Goal: Ask a question: Seek information or help from site administrators or community

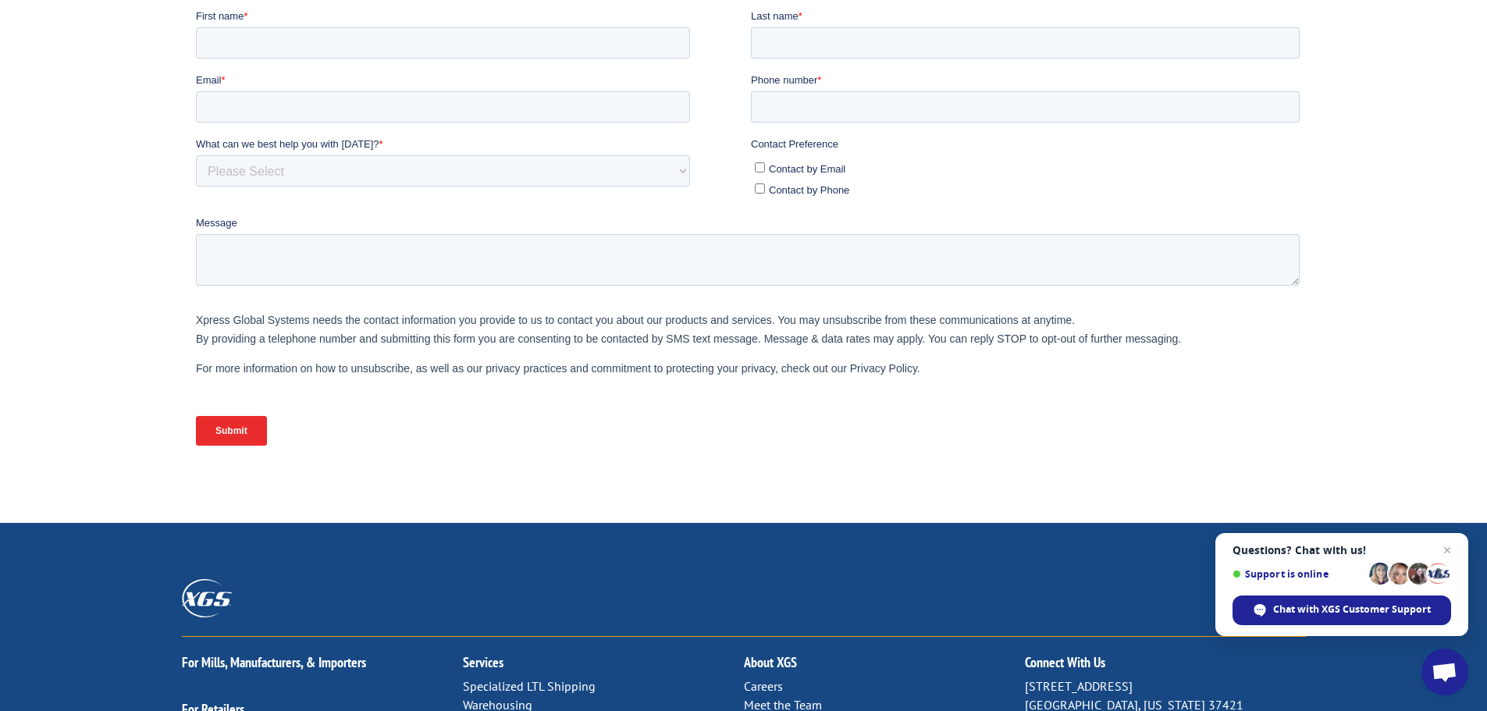
scroll to position [393, 0]
click at [1315, 609] on span "Chat with XGS Customer Support" at bounding box center [1352, 610] width 158 height 14
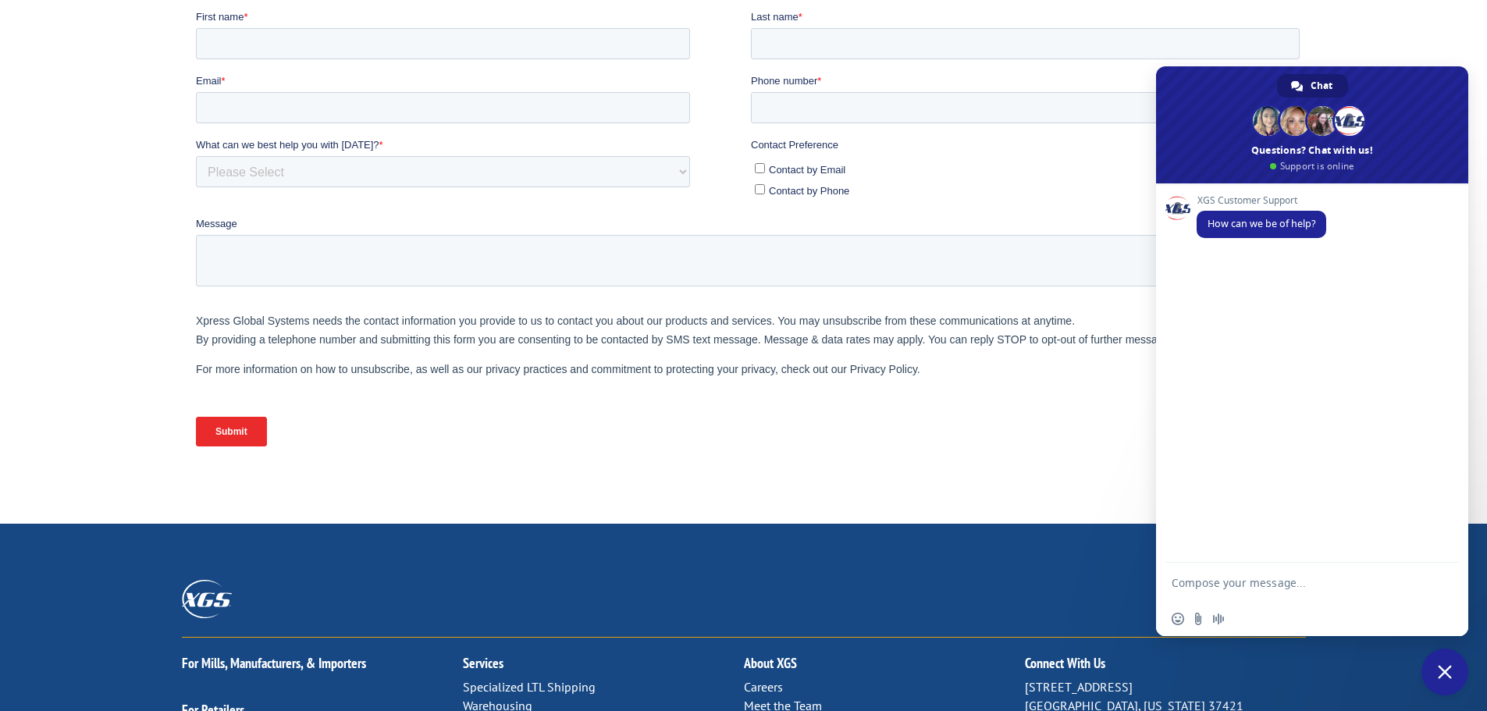
scroll to position [0, 0]
paste textarea "17409335"
type textarea "I need a status updated and delivery ETA for PRO 17409335"
click at [1439, 578] on span "Send" at bounding box center [1441, 569] width 26 height 26
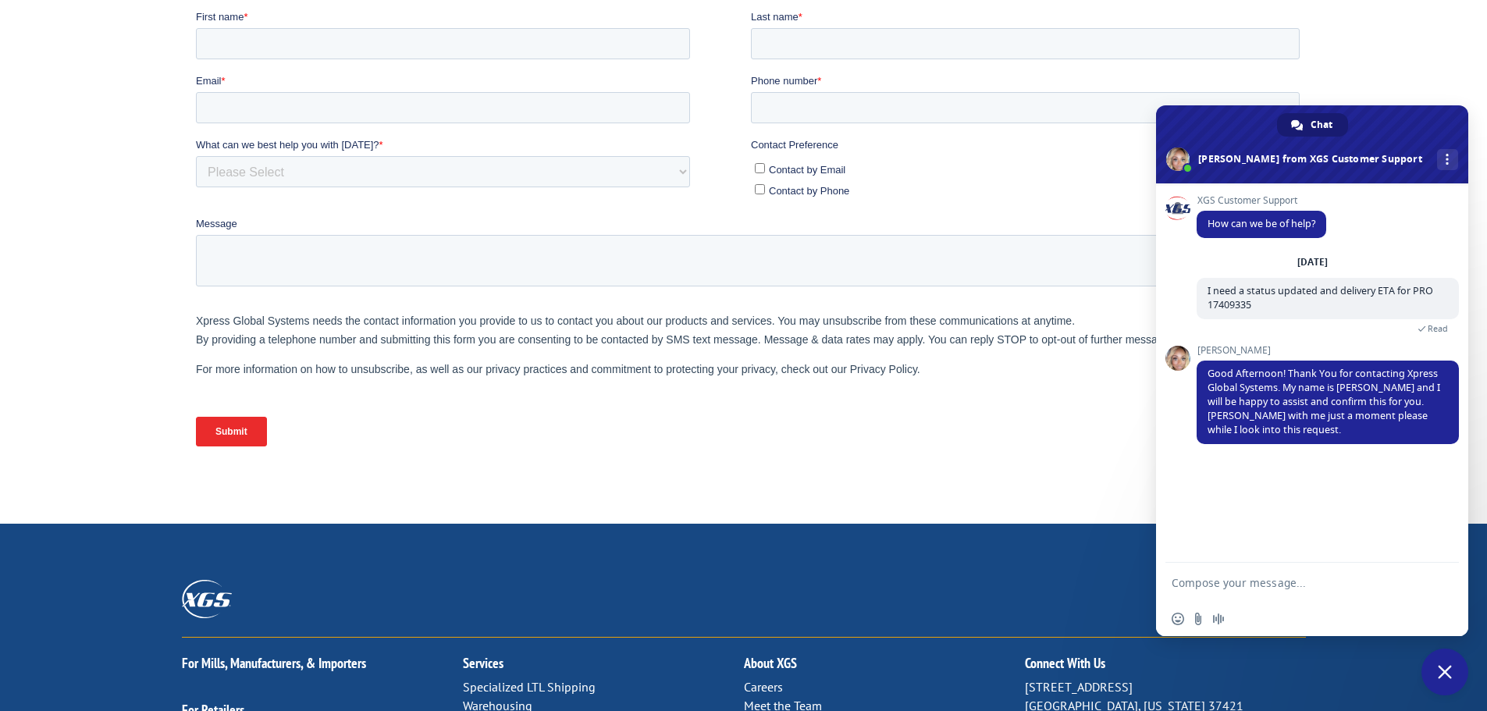
click at [1223, 589] on textarea "Compose your message..." at bounding box center [1297, 582] width 250 height 39
type textarea "C"
type textarea "Thanks!"
click at [1441, 593] on span "Send" at bounding box center [1441, 583] width 26 height 26
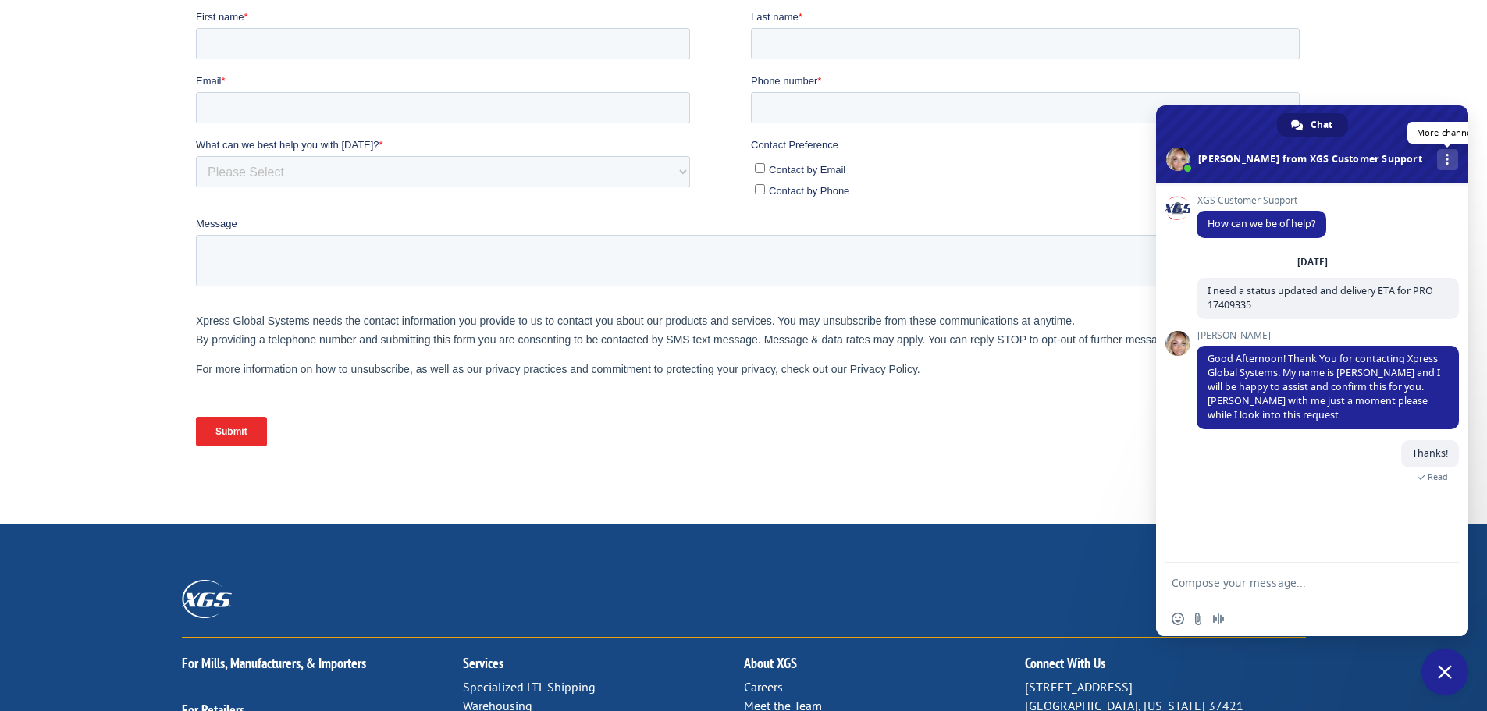
click at [1446, 159] on span at bounding box center [1447, 159] width 3 height 11
click at [1225, 157] on span at bounding box center [1312, 144] width 312 height 78
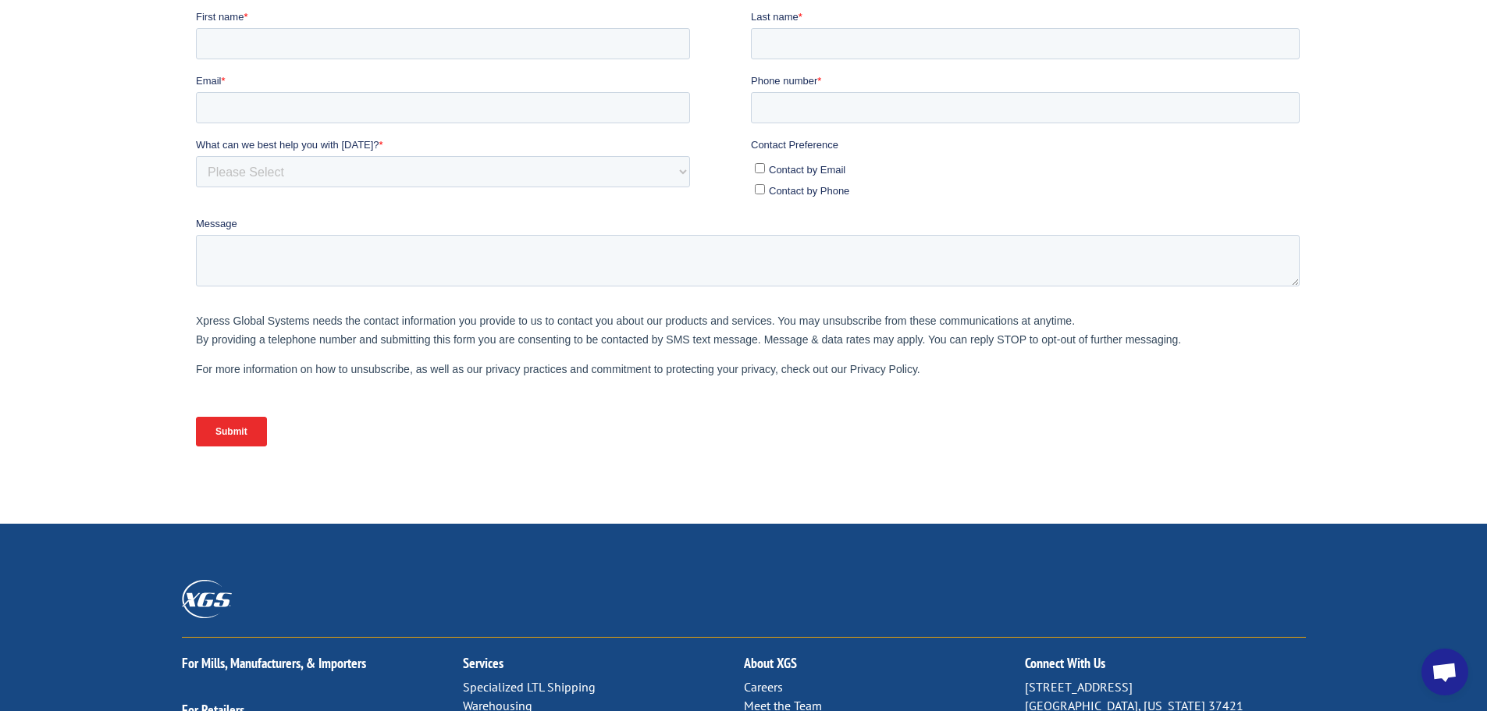
click at [1436, 664] on span "Open chat" at bounding box center [1445, 674] width 26 height 22
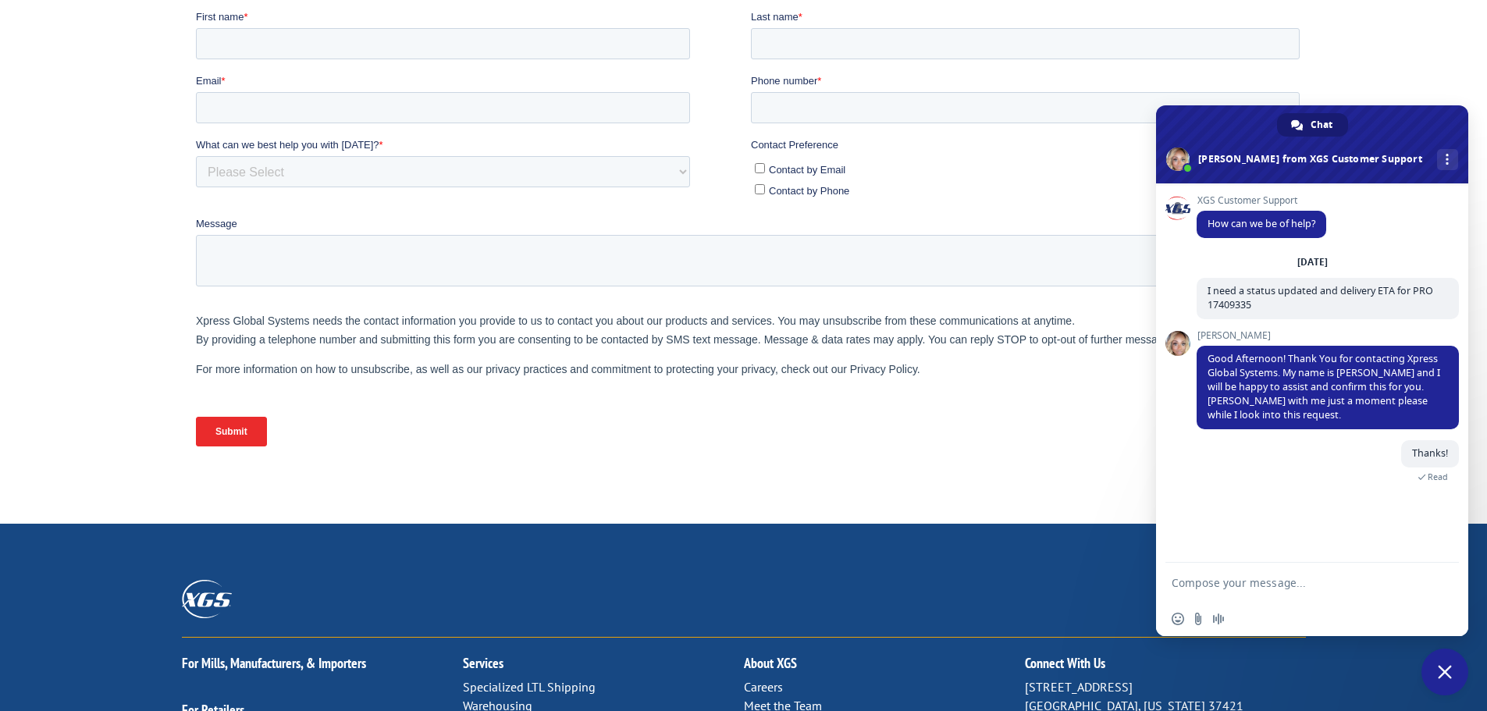
click at [1274, 477] on div "Thanks! 3 minutes ago Read" at bounding box center [1328, 469] width 262 height 59
click at [1242, 593] on textarea "Compose your message..." at bounding box center [1297, 582] width 250 height 39
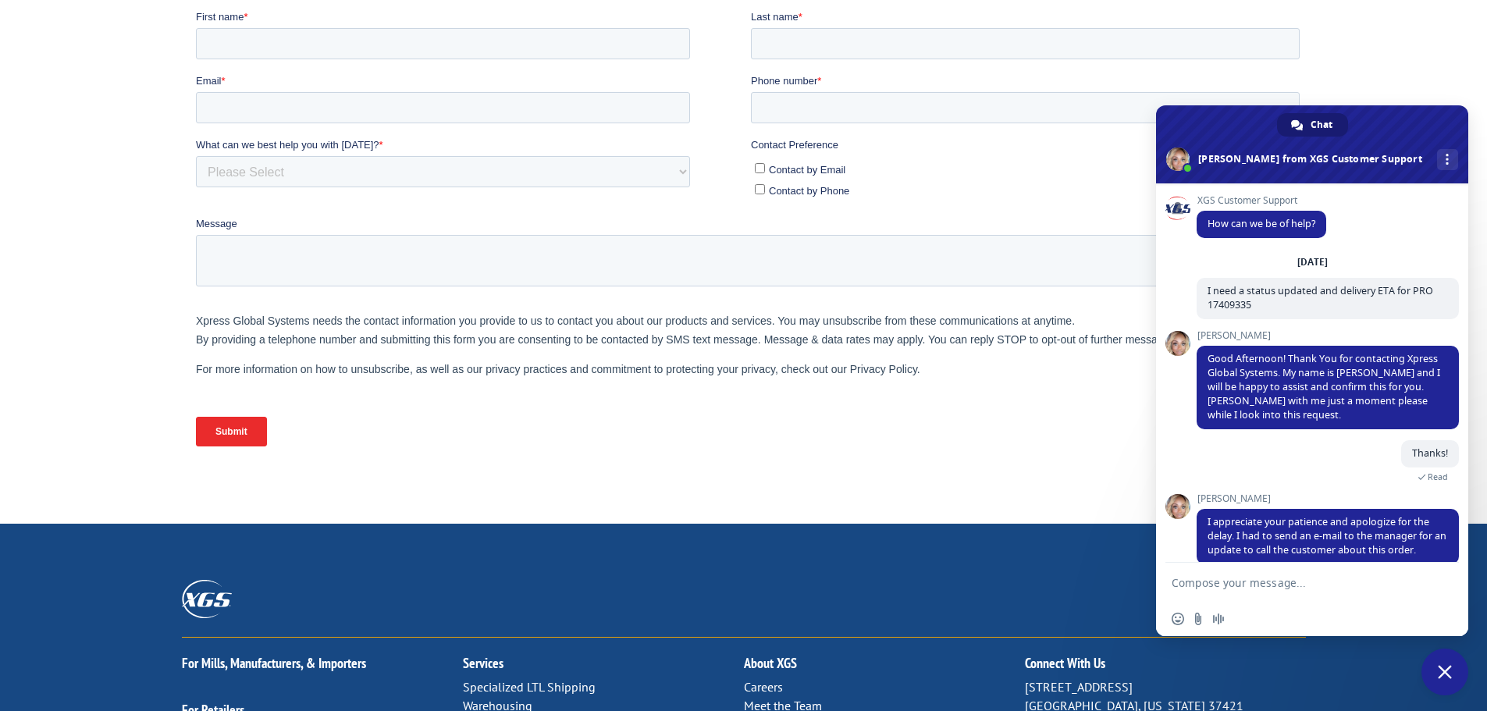
scroll to position [107, 0]
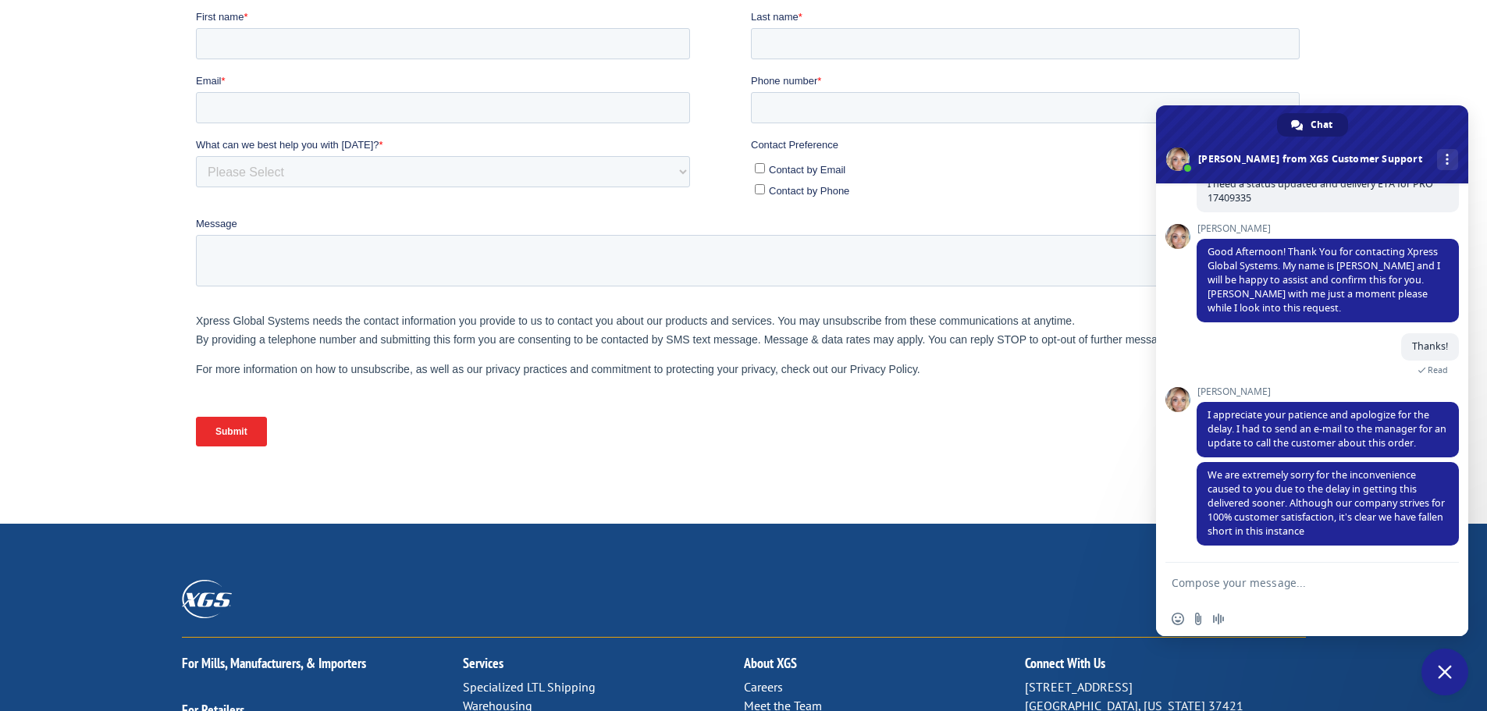
click at [1239, 582] on textarea "Compose your message..." at bounding box center [1297, 582] width 250 height 39
paste textarea "[PHONE_NUMBER]"
type textarea "The number that I have for the terminal goes straight to a voicemail - [PHONE_N…"
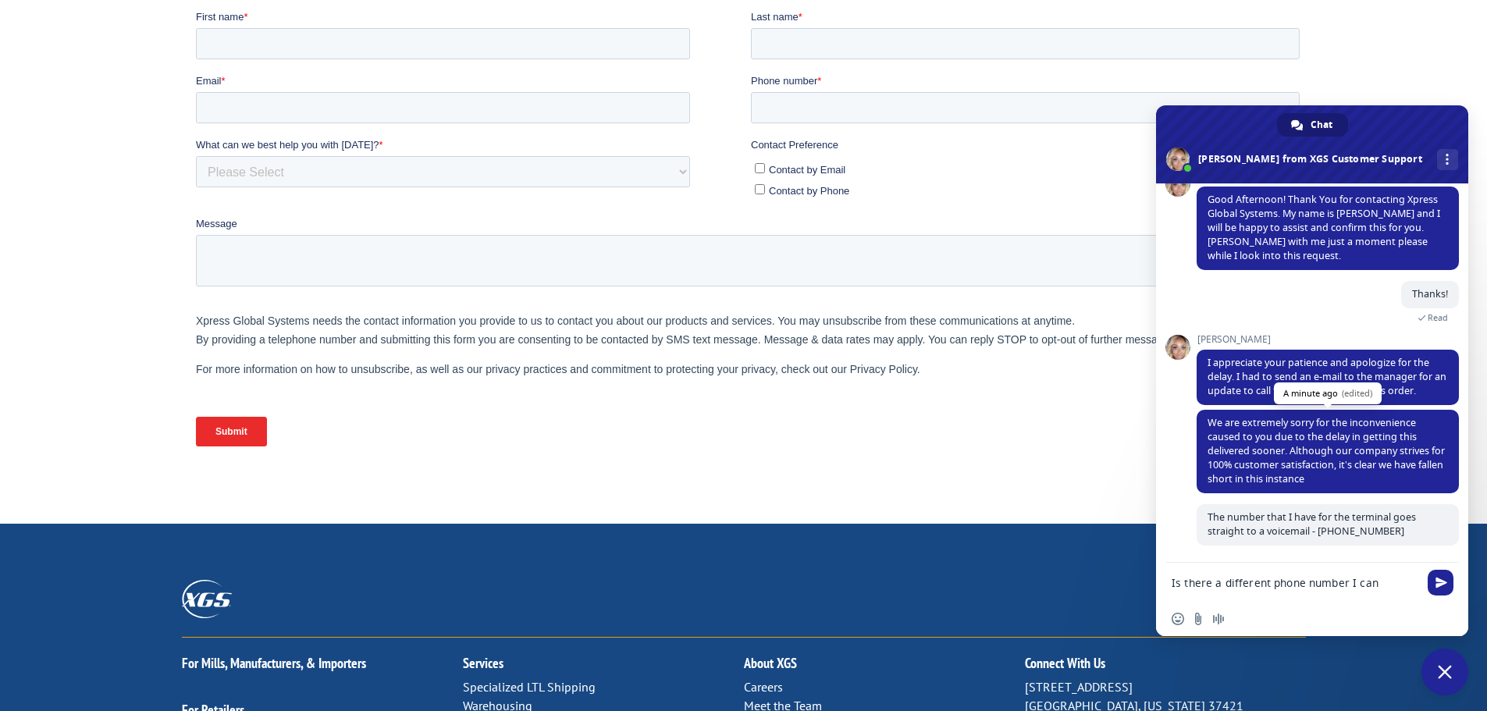
scroll to position [173, 0]
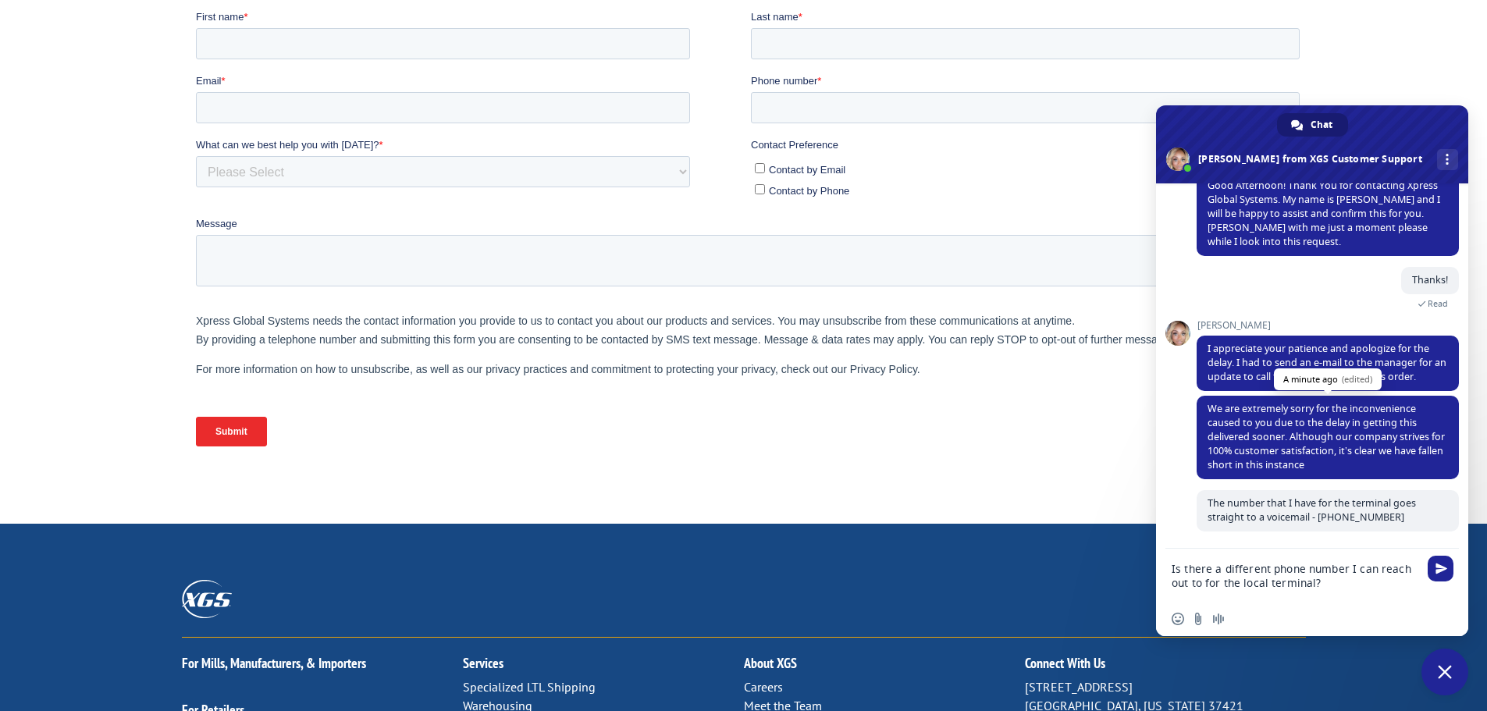
type textarea "Is there a different phone number I can reach out to for the local terminal?"
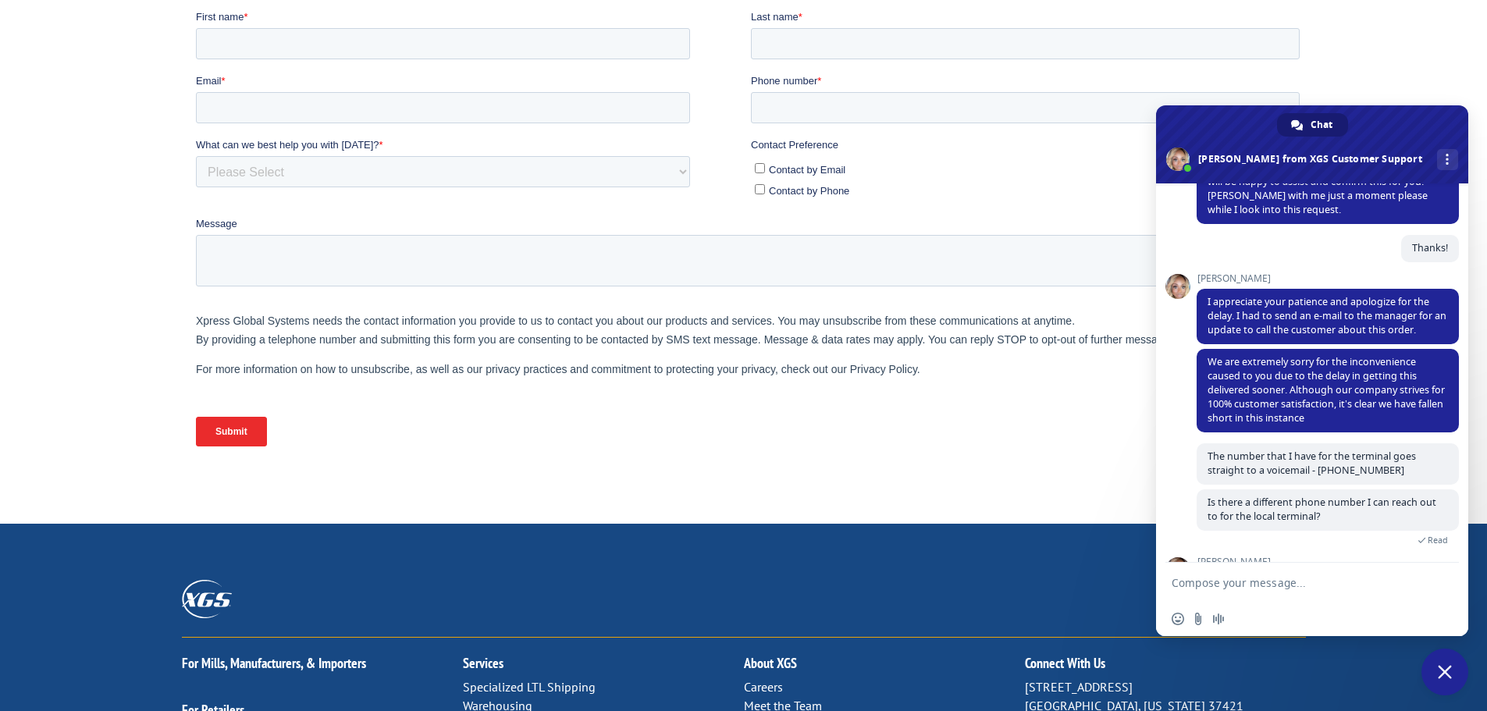
scroll to position [273, 0]
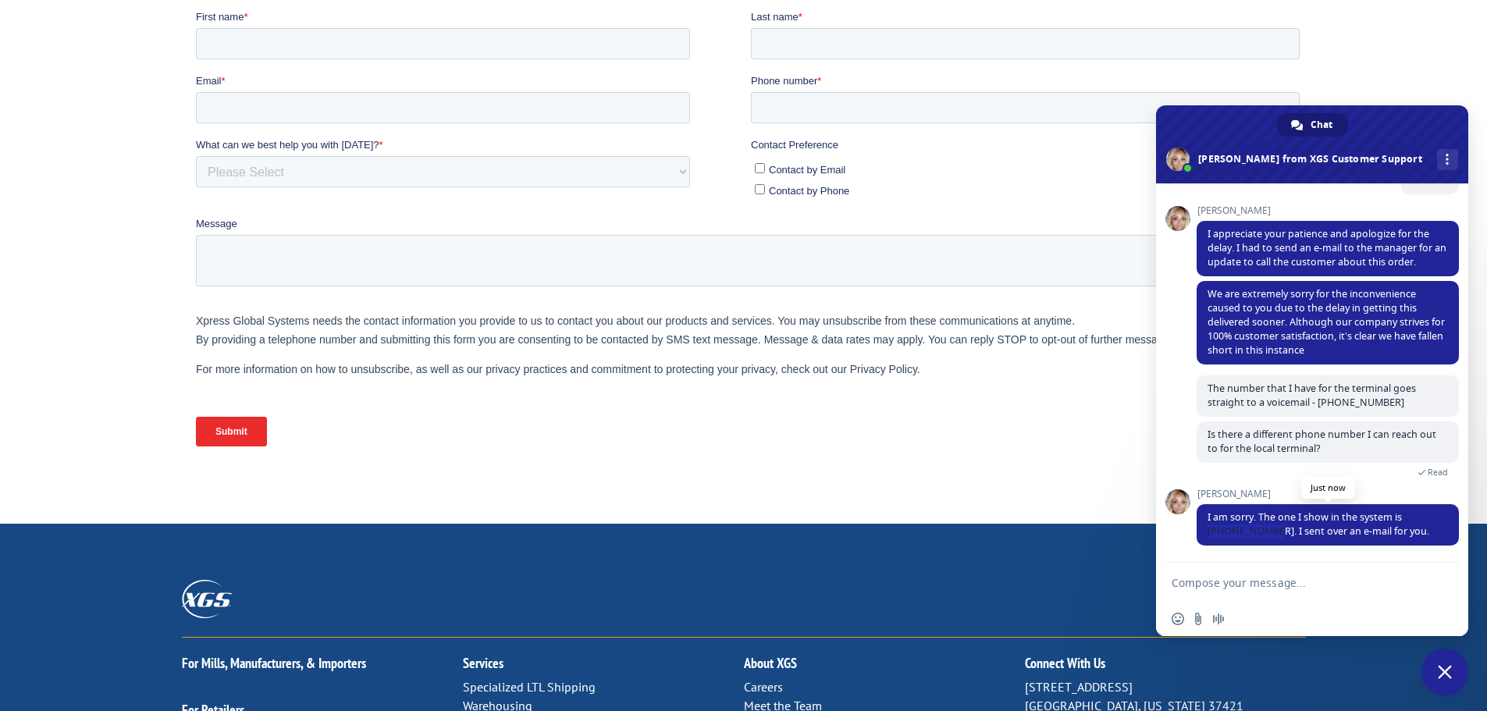
drag, startPoint x: 1407, startPoint y: 518, endPoint x: 1249, endPoint y: 537, distance: 158.9
click at [1249, 537] on span "I am sorry. The one I show in the system is [PHONE_NUMBER]. I sent over an e-ma…" at bounding box center [1319, 524] width 222 height 27
copy span "[PHONE_NUMBER]"
click at [1318, 592] on textarea "Compose your message..." at bounding box center [1297, 582] width 250 height 39
type textarea "So if you sent an email that I was not a part of, how will an update be relayed…"
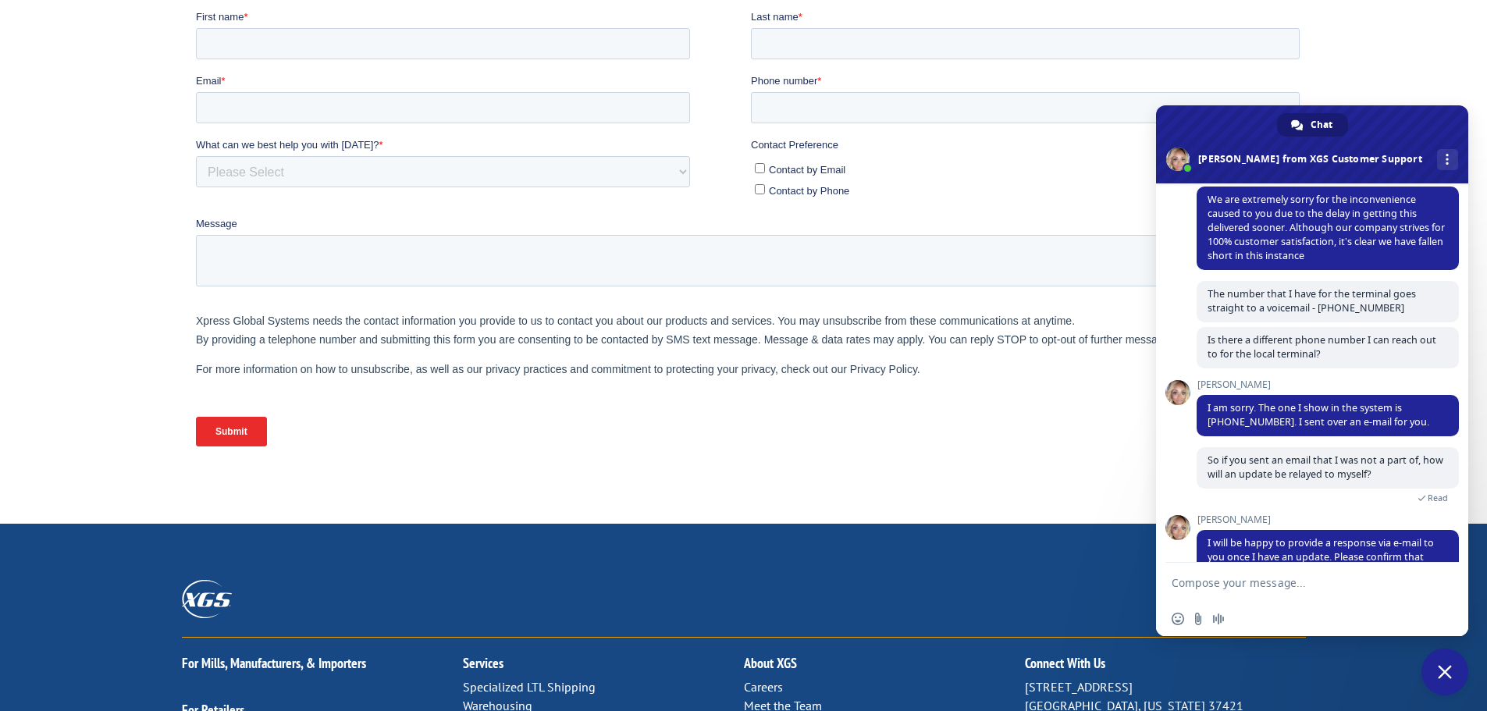
scroll to position [367, 0]
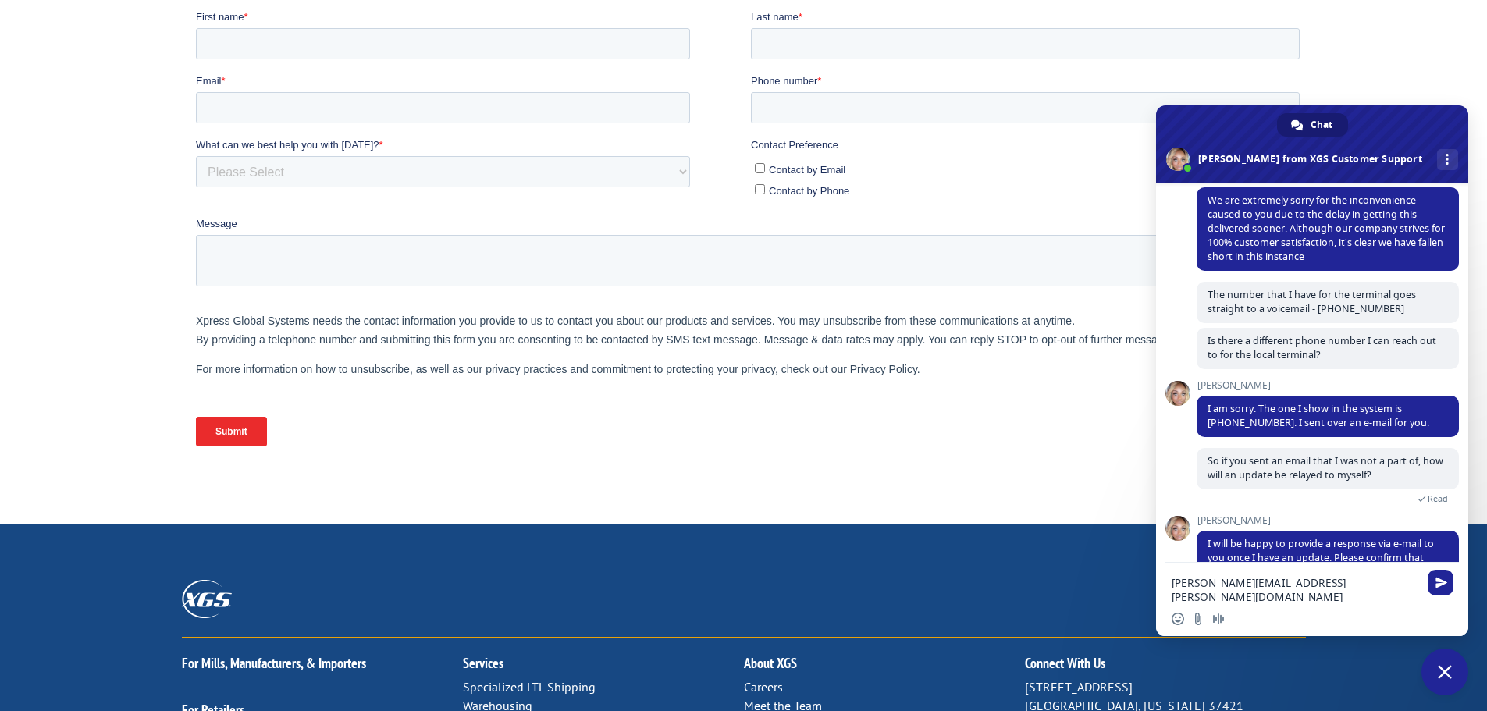
type textarea "[PERSON_NAME][EMAIL_ADDRESS][PERSON_NAME][DOMAIN_NAME]"
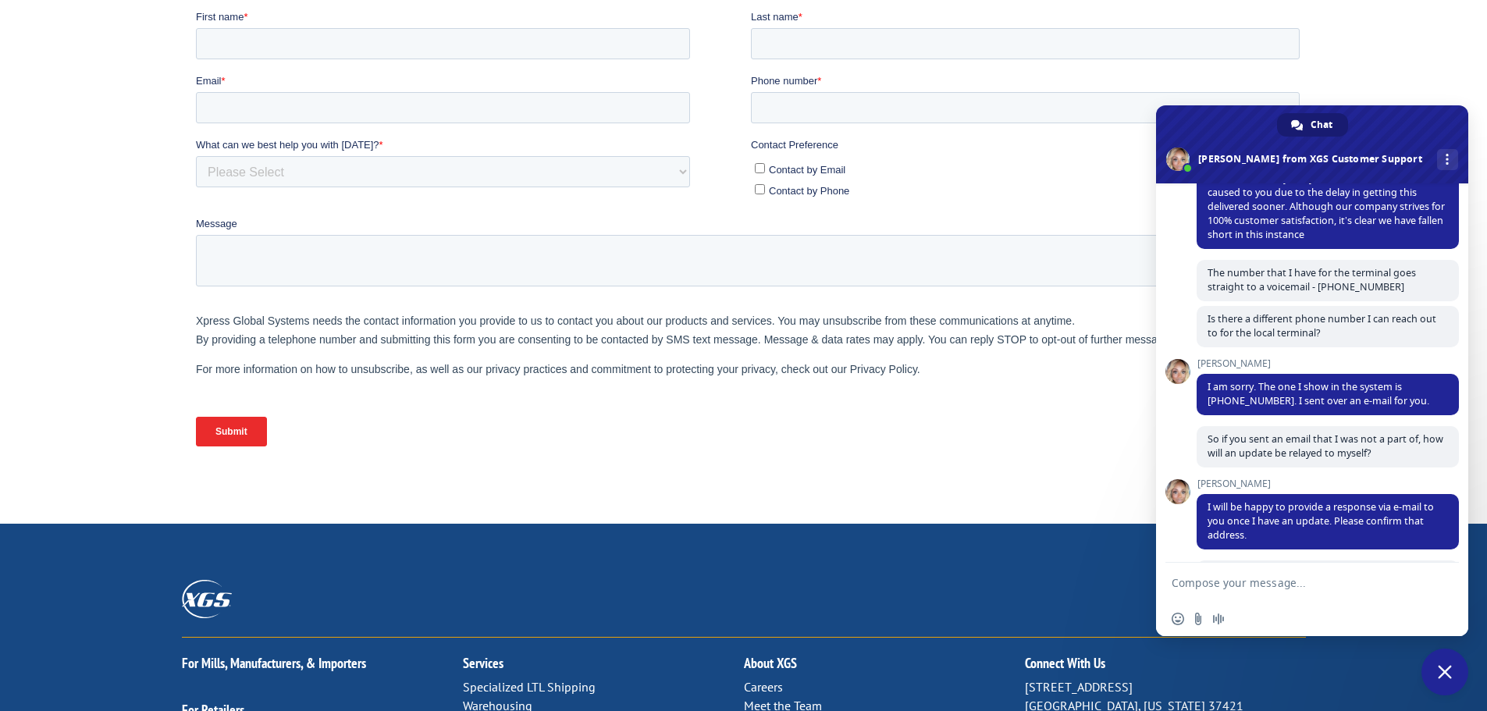
scroll to position [385, 0]
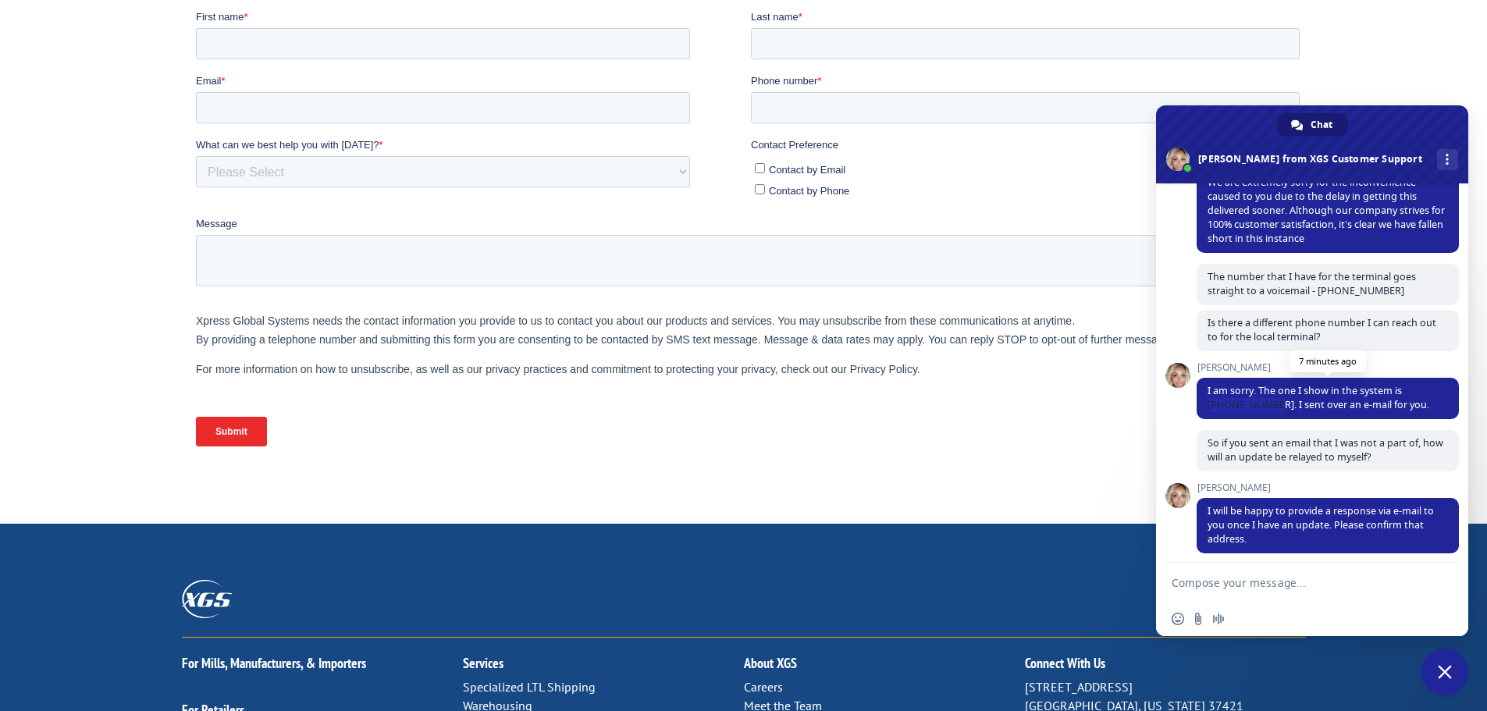
drag, startPoint x: 1409, startPoint y: 388, endPoint x: 1251, endPoint y: 404, distance: 158.5
click at [1251, 404] on span "I am sorry. The one I show in the system is [PHONE_NUMBER]. I sent over an e-ma…" at bounding box center [1319, 397] width 222 height 27
copy span "[PHONE_NUMBER]"
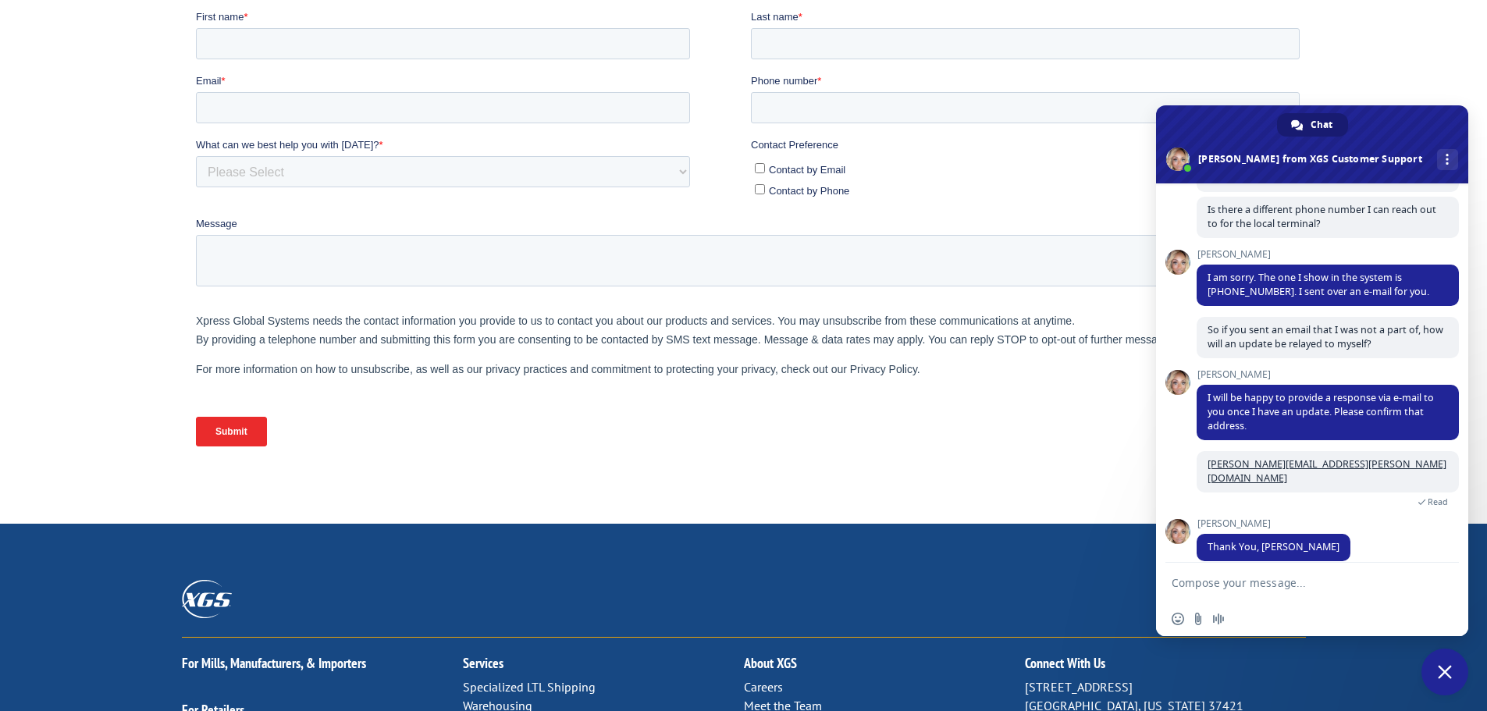
scroll to position [532, 0]
